Goal: Task Accomplishment & Management: Manage account settings

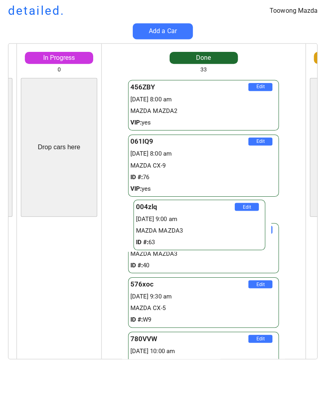
scroll to position [376, 0]
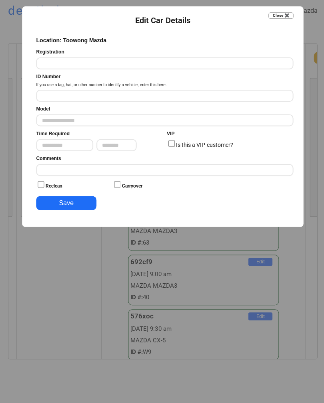
click at [278, 15] on button "Close ✖️" at bounding box center [279, 17] width 25 height 6
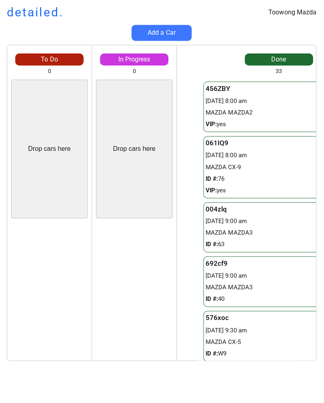
scroll to position [0, 0]
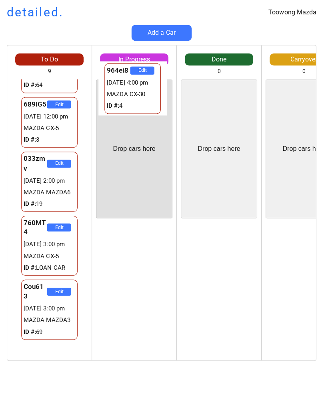
scroll to position [171, 0]
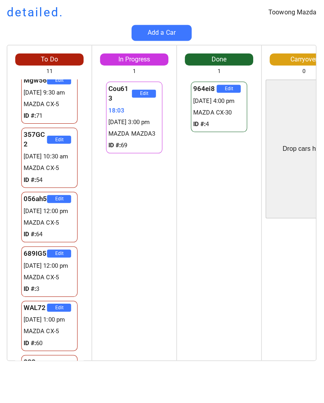
scroll to position [109, 0]
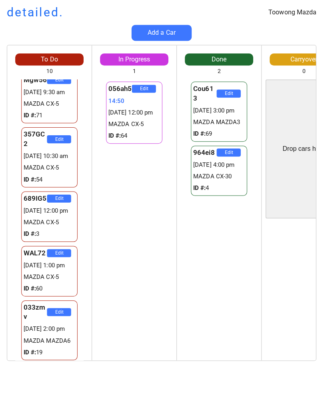
click at [82, 216] on div "689IG5 Edit 29272257:08 28/08 12:00 pm MAZDA CX-5 ID #: 3" at bounding box center [50, 216] width 68 height 54
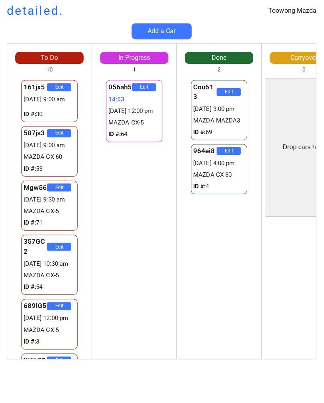
scroll to position [0, 0]
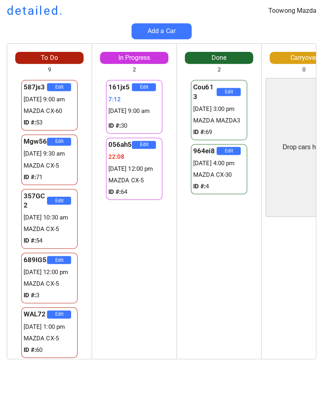
click at [265, 144] on div "Drop cars here" at bounding box center [303, 148] width 76 height 138
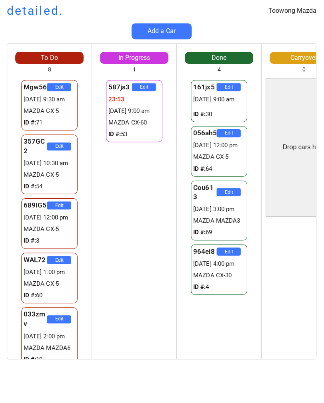
click at [308, 196] on div "Drop cars here" at bounding box center [303, 148] width 76 height 138
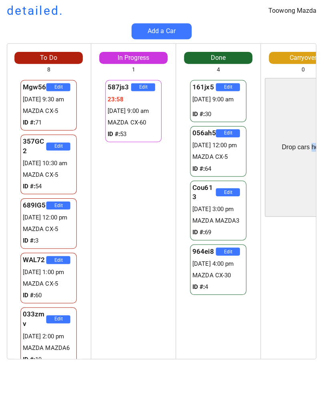
click at [306, 292] on div "Edit" at bounding box center [302, 290] width 84 height 138
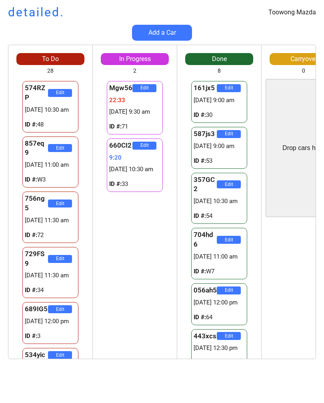
scroll to position [49, 0]
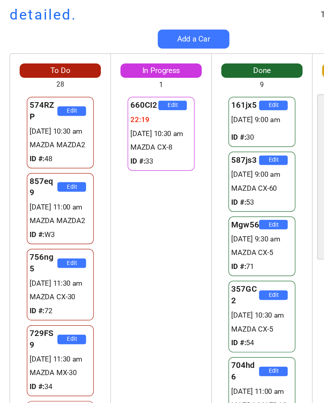
click at [9, 270] on div "729FS9 Edit 28/08 11:30 am MAZDA MX-30 ID #: 34" at bounding box center [50, 302] width 84 height 64
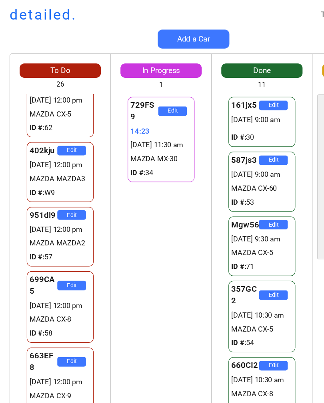
scroll to position [202, 0]
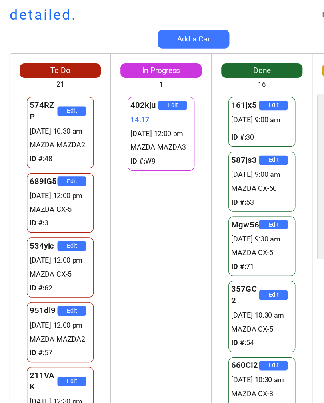
scroll to position [-6, 0]
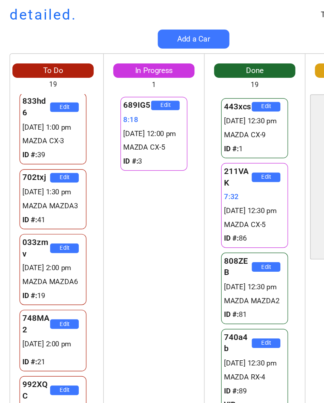
scroll to position [740, 0]
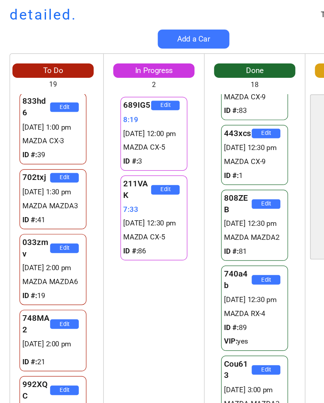
click at [145, 294] on div "689IG5 Edit 8:19 28/08 12:00 pm MAZDA CX-5 ID #: 3 211VAK Edit 7:33 28/08 12:30…" at bounding box center [129, 219] width 84 height 280
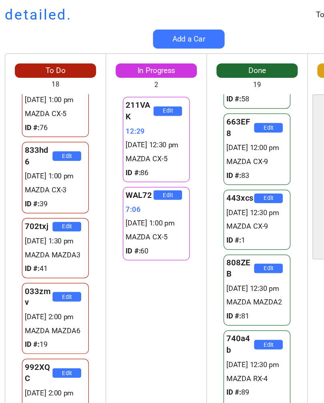
scroll to position [0, 0]
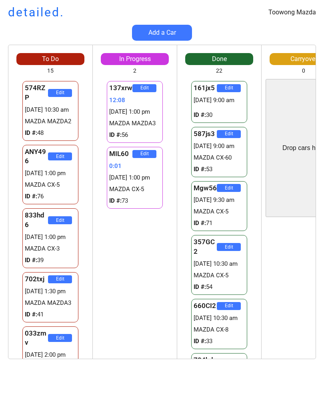
scroll to position [500, 0]
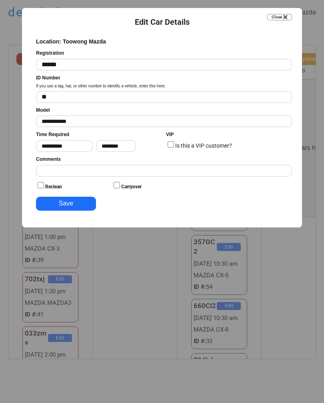
click at [109, 145] on input "********" at bounding box center [116, 146] width 40 height 12
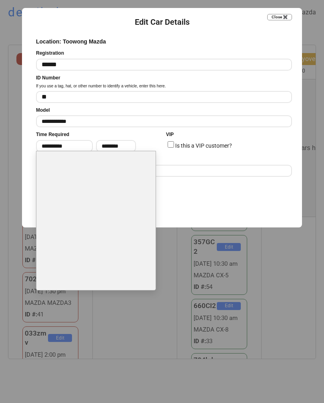
click at [129, 229] on li "4:00 PM" at bounding box center [95, 235] width 119 height 13
type input "*******"
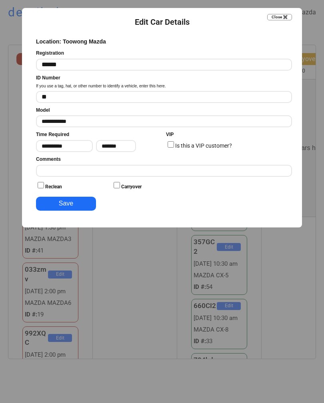
click at [90, 201] on button "Save" at bounding box center [66, 204] width 60 height 14
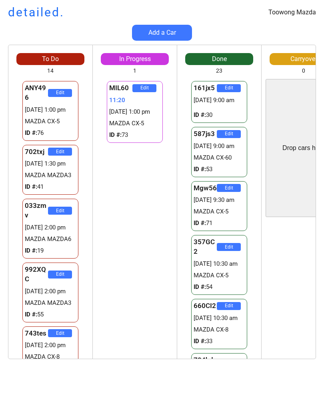
scroll to position [0, 0]
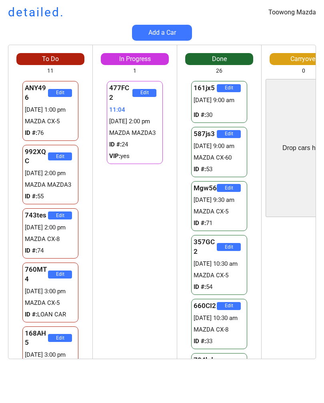
click at [4, 187] on div "To Do 11 ANY496 Edit [DATE] 1:00 pm MAZDA CX-5 ID #: 76 992XQC Edit [DATE] 2:00…" at bounding box center [162, 206] width 324 height 323
click at [151, 234] on div "477FC2 Edit 11:43 28/08 2:00 pm MAZDA MAZDA3 ID #: 24 VIP: yes 477FC2 Edit 11:4…" at bounding box center [135, 219] width 84 height 280
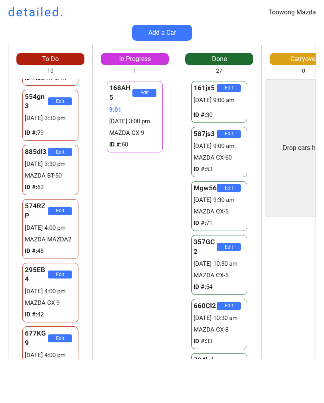
scroll to position [237, 0]
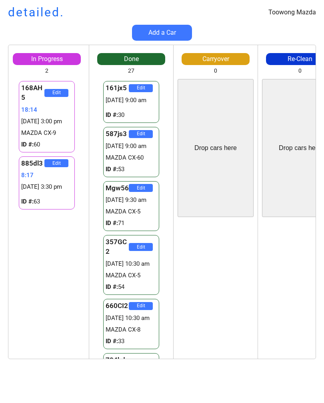
scroll to position [0, 76]
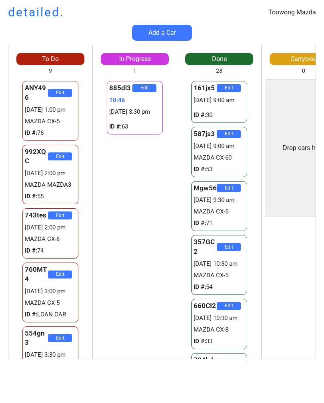
click at [3, 180] on div "To Do 9 ANY496 Edit [DATE] 1:00 pm MAZDA CX-5 ID #: 76 992XQC Edit [DATE] 2:00 …" at bounding box center [162, 206] width 324 height 323
click at [4, 167] on div "To Do 9 ANY496 Edit 28/08 1:00 pm MAZDA CX-5 ID #: 76 992XQC Edit 28/08 2:00 pm…" at bounding box center [162, 206] width 324 height 323
click at [2, 167] on div "To Do 9 ANY496 Edit 28/08 1:00 pm MAZDA CX-5 ID #: 76 992XQC Edit 28/08 2:00 pm…" at bounding box center [162, 206] width 324 height 323
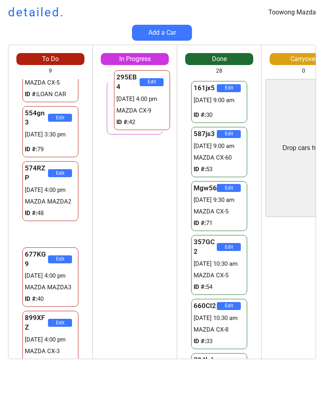
scroll to position [198, 0]
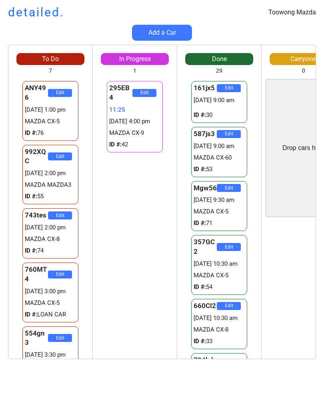
click at [255, 1] on div "Toowong Mazda detailed. Add a Car To Do 7 ANY496 Edit 28/08 1:00 pm MAZDA CX-5 …" at bounding box center [162, 201] width 324 height 403
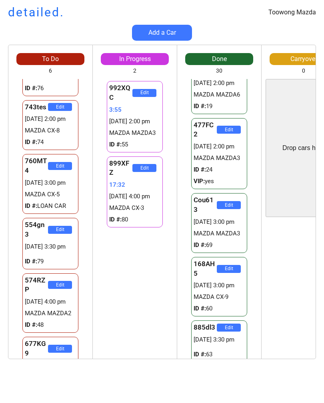
click at [252, 2] on div "Toowong Mazda detailed. Add a Car To Do 6 ANY496 Edit 28/08 1:00 pm MAZDA CX-5 …" at bounding box center [162, 201] width 324 height 403
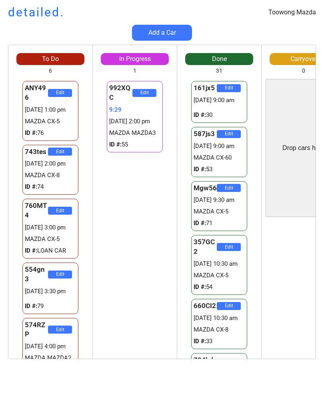
click at [307, 19] on div "Toowong Mazda detailed." at bounding box center [162, 12] width 324 height 17
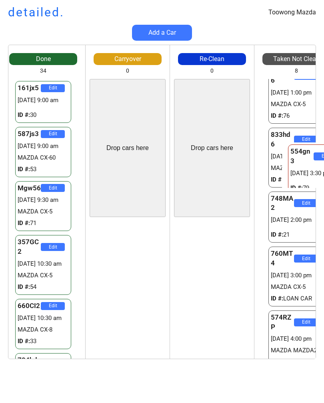
scroll to position [0, 199]
